Goal: Task Accomplishment & Management: Use online tool/utility

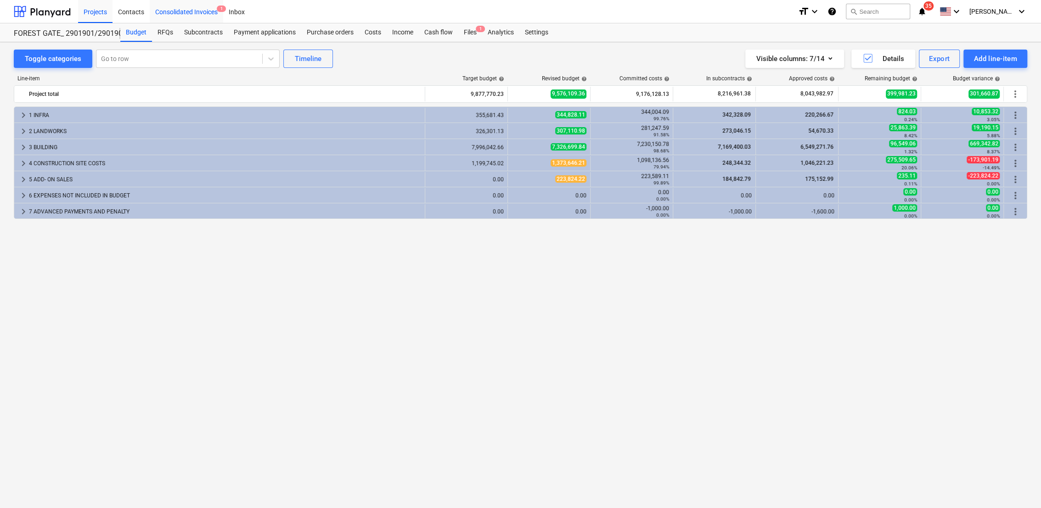
click at [198, 15] on div "Consolidated Invoices 1" at bounding box center [186, 11] width 73 height 23
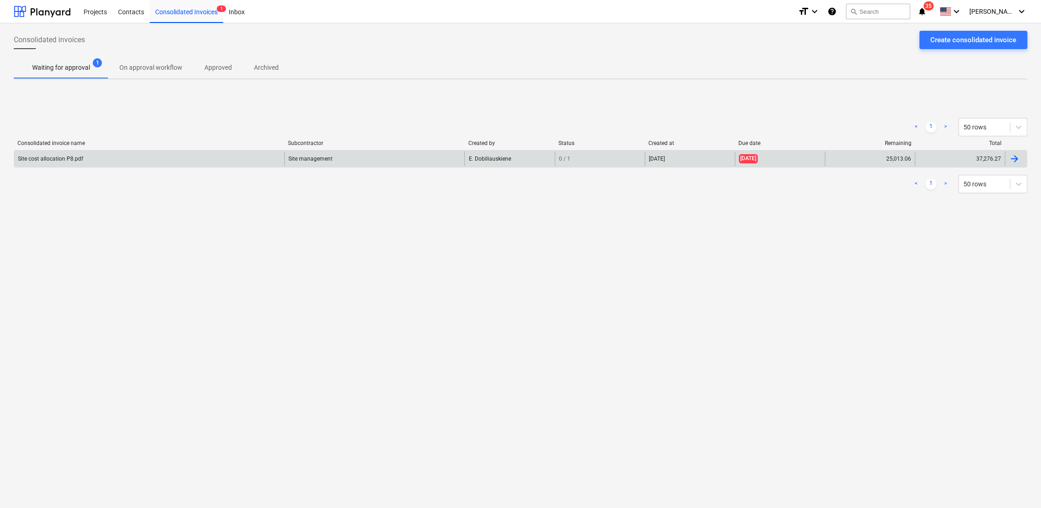
click at [1014, 157] on div at bounding box center [1014, 158] width 11 height 11
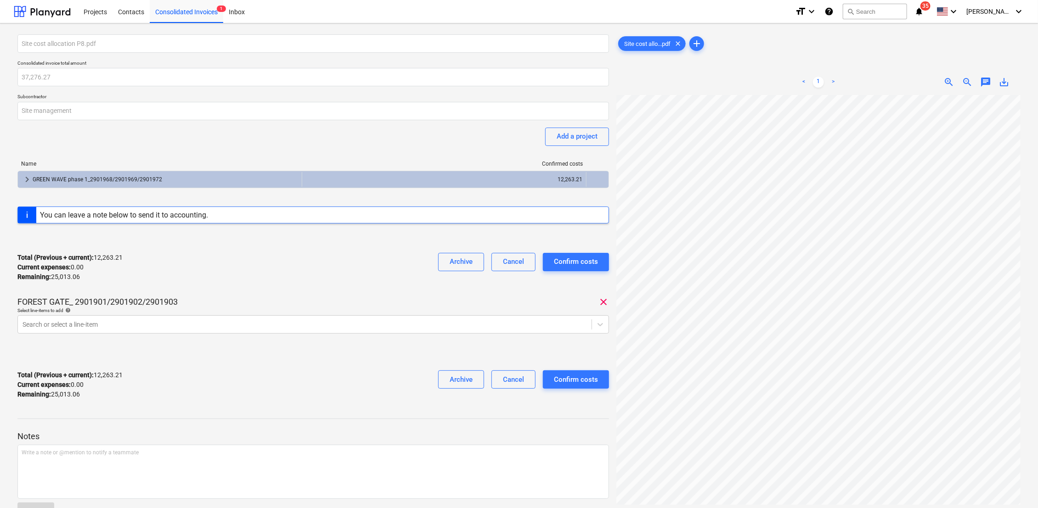
click at [969, 82] on span "zoom_out" at bounding box center [967, 82] width 11 height 11
click at [40, 323] on div at bounding box center [305, 324] width 564 height 9
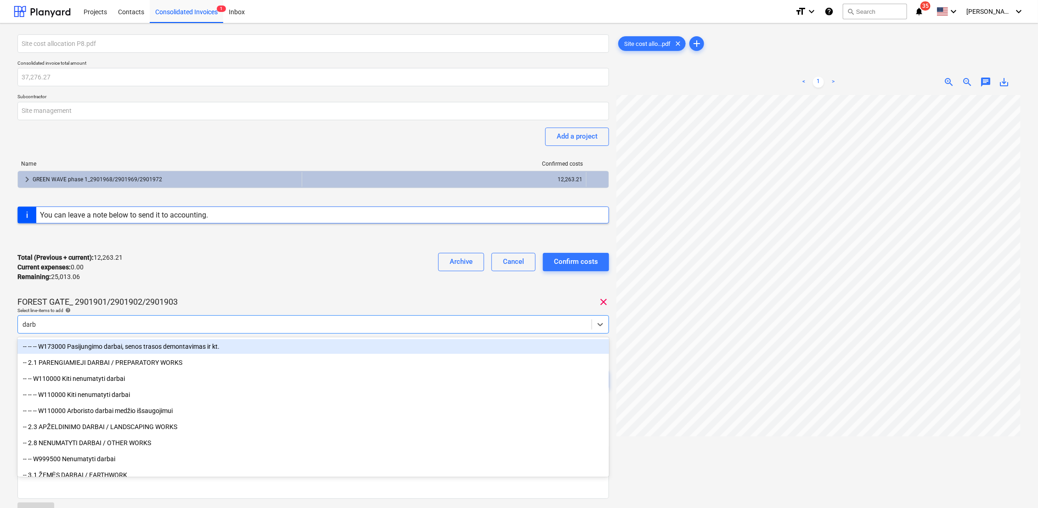
type input "darbo"
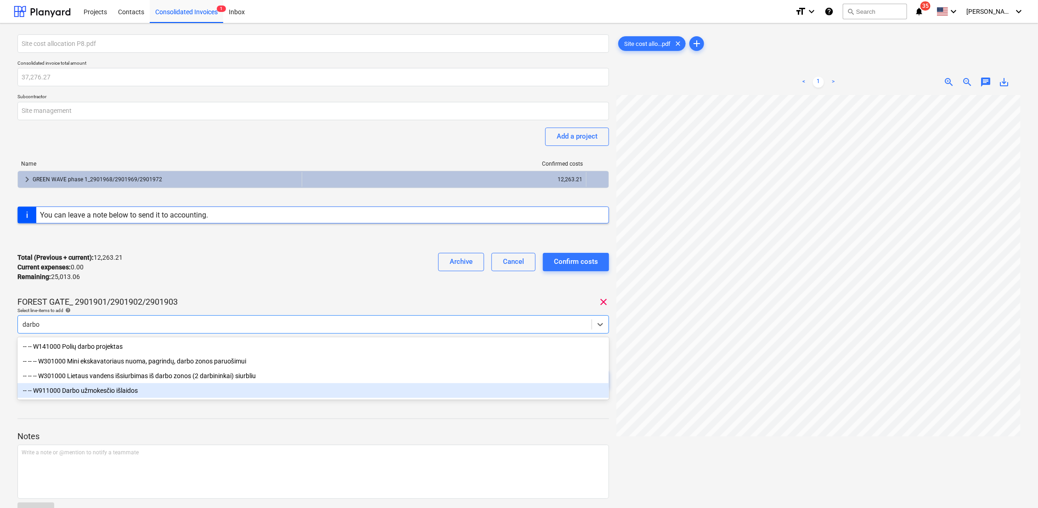
click at [100, 388] on div "-- -- W911000 Darbo užmokesčio išlaidos" at bounding box center [312, 390] width 591 height 15
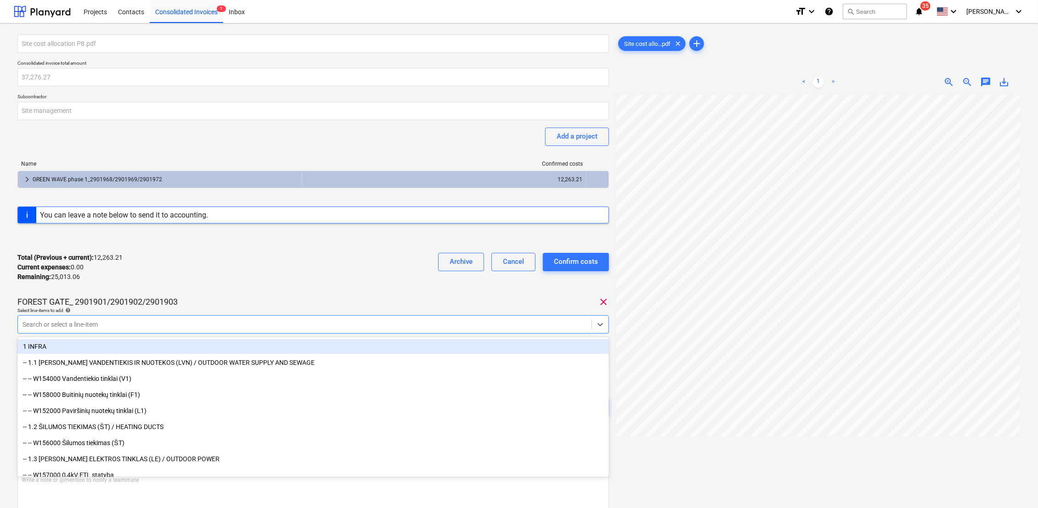
click at [191, 281] on div "Total (Previous + current) : 12,263.21 Current expenses : 0.00 Remaining : 25,0…" at bounding box center [312, 268] width 591 height 44
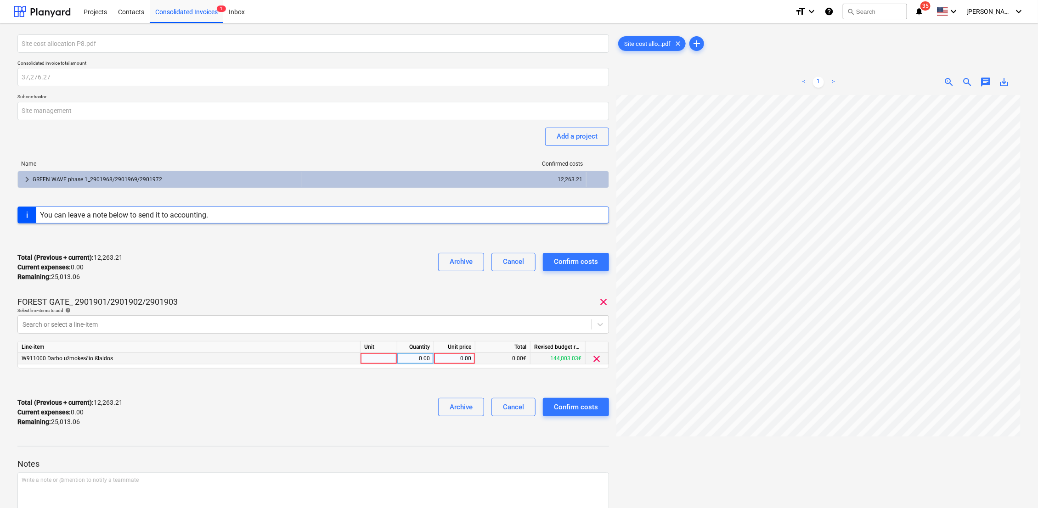
click at [390, 358] on div at bounding box center [378, 358] width 37 height 11
type input "k-tas"
click at [413, 357] on div "0.00" at bounding box center [415, 358] width 29 height 11
type input "1"
click at [452, 357] on div "0.00" at bounding box center [455, 358] width 34 height 11
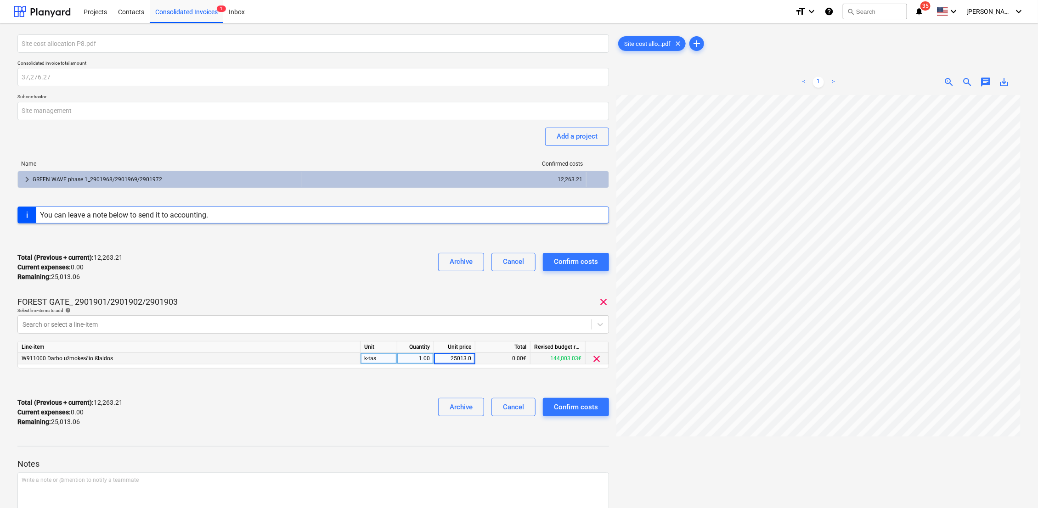
type input "25013.06"
click at [403, 390] on div at bounding box center [312, 383] width 591 height 15
click at [575, 410] on div "Confirm costs" at bounding box center [576, 407] width 44 height 12
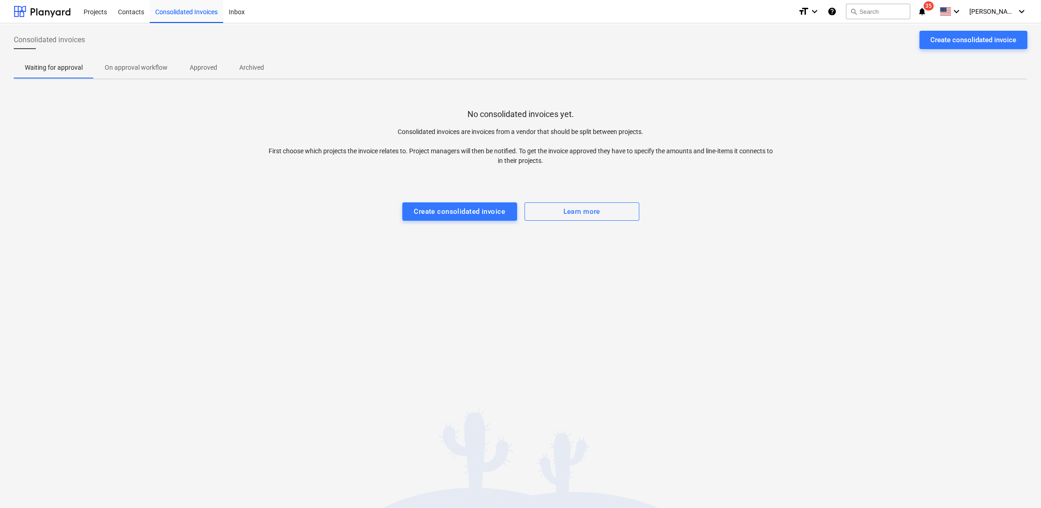
click at [241, 110] on div "No consolidated invoices yet. Consolidated invoices are invoices from a vendor …" at bounding box center [521, 156] width 1014 height 138
